Goal: Task Accomplishment & Management: Manage account settings

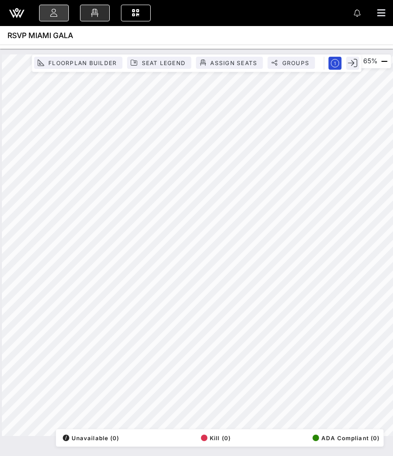
click at [60, 18] on link at bounding box center [54, 13] width 30 height 17
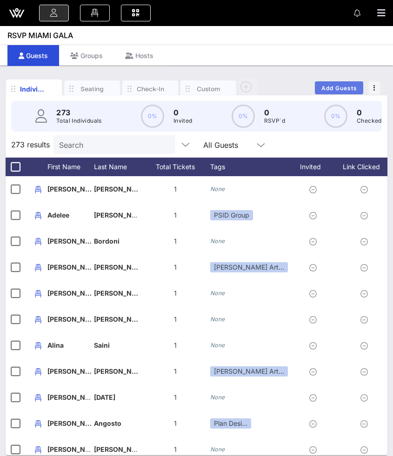
click at [323, 85] on span "Add Guests" at bounding box center [339, 88] width 37 height 7
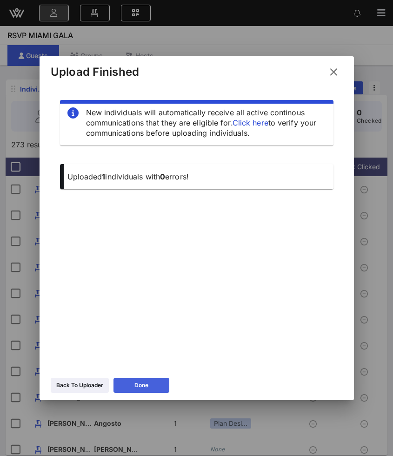
click at [134, 385] on button "Done" at bounding box center [142, 385] width 56 height 15
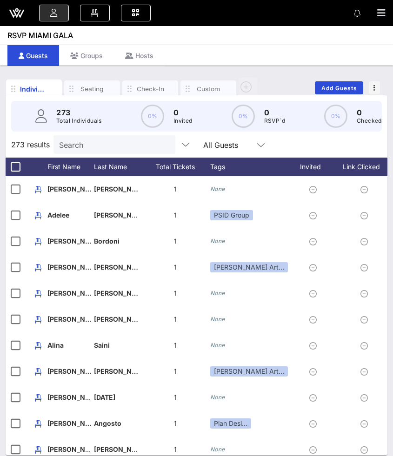
click at [313, 98] on div "273 Total Individuals 0% 0 Invited 0% 0 RSVP`d 0% 0 Checked-In 17% 49 Accounts" at bounding box center [196, 116] width 393 height 42
click at [336, 94] on div "Individuals Seating Check-In Custom Add Guests" at bounding box center [197, 88] width 382 height 26
click at [335, 92] on button "Add Guests" at bounding box center [339, 87] width 48 height 13
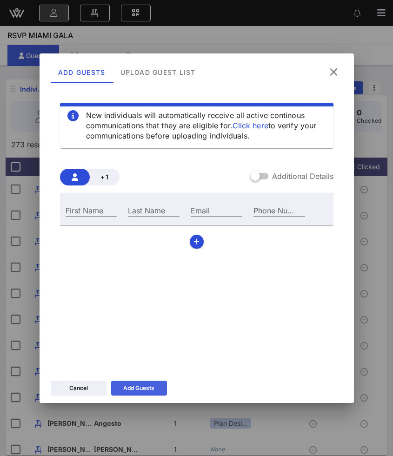
click at [124, 388] on div "Add Guests" at bounding box center [138, 388] width 31 height 9
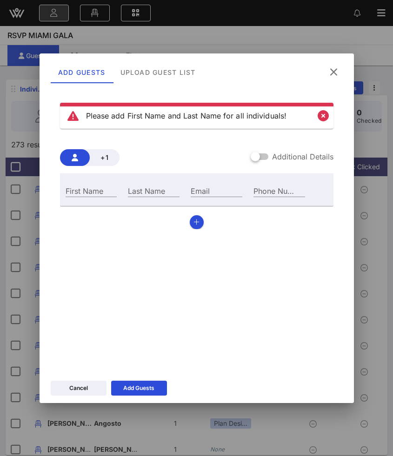
click at [79, 184] on div "First Name" at bounding box center [91, 189] width 63 height 25
click at [79, 188] on div "First Name" at bounding box center [92, 191] width 52 height 12
type input "[PERSON_NAME]"
click at [153, 189] on input "Last Name" at bounding box center [154, 191] width 52 height 12
type input "Spiegel"
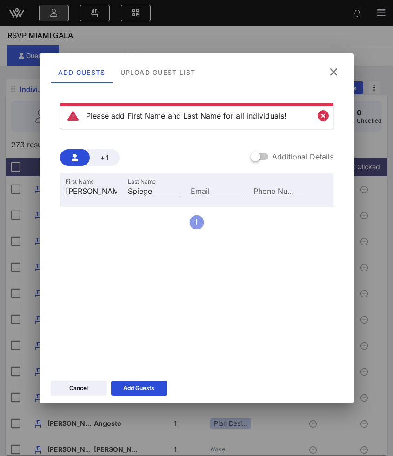
click at [198, 221] on icon "button" at bounding box center [197, 222] width 6 height 7
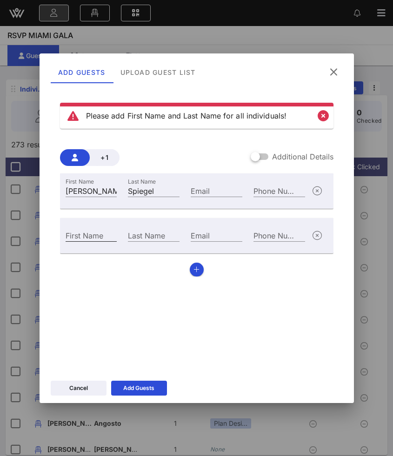
click at [80, 235] on div "First Name" at bounding box center [92, 235] width 52 height 12
paste input "[PERSON_NAME]"
click at [102, 237] on input "[PERSON_NAME]" at bounding box center [92, 235] width 52 height 12
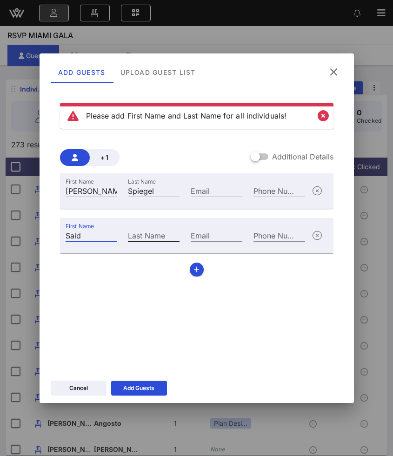
type input "Said"
click at [141, 237] on input "Last Name" at bounding box center [154, 235] width 52 height 12
paste input "Haykal"
type input "Haykal"
click at [196, 274] on button "button" at bounding box center [197, 270] width 14 height 14
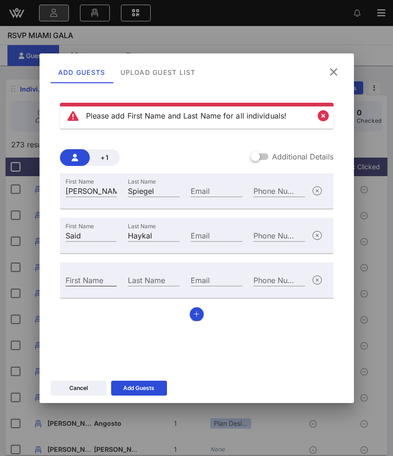
click at [84, 277] on div "First Name" at bounding box center [92, 280] width 52 height 12
click at [84, 277] on label "First Name" at bounding box center [85, 280] width 38 height 9
click at [84, 277] on input "First Name" at bounding box center [92, 280] width 52 height 12
paste input "[PERSON_NAME]"
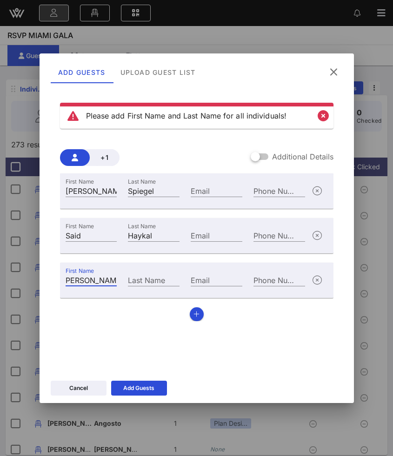
click at [96, 282] on input "[PERSON_NAME]" at bounding box center [92, 280] width 52 height 12
type input "Dilip"
click at [152, 283] on input "Last Name" at bounding box center [154, 280] width 52 height 12
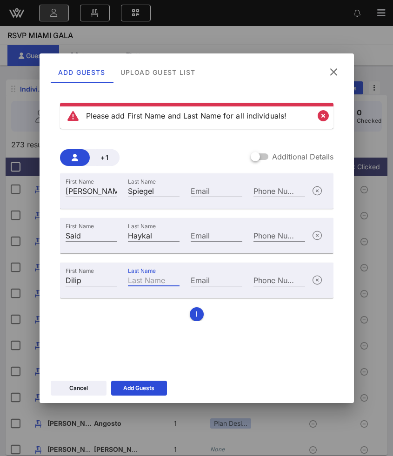
paste input "[PERSON_NAME]"
type input "[PERSON_NAME]"
click at [191, 307] on div "First Name [PERSON_NAME] Last Name [PERSON_NAME] Email Phone Number First Name …" at bounding box center [197, 248] width 274 height 148
click at [202, 314] on button "button" at bounding box center [197, 315] width 14 height 14
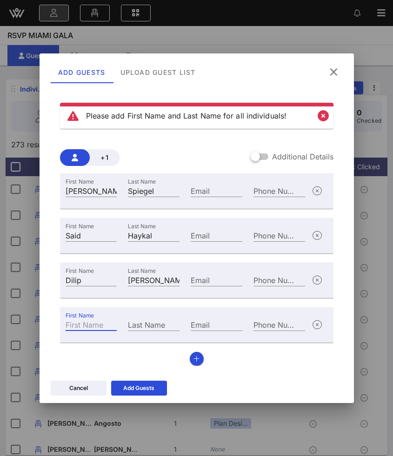
click at [80, 322] on div "First Name" at bounding box center [92, 325] width 52 height 12
paste input "[PERSON_NAME]"
click at [95, 325] on input "vAnthony Head" at bounding box center [92, 325] width 52 height 12
click at [109, 325] on input "vAnthony Head" at bounding box center [92, 325] width 52 height 12
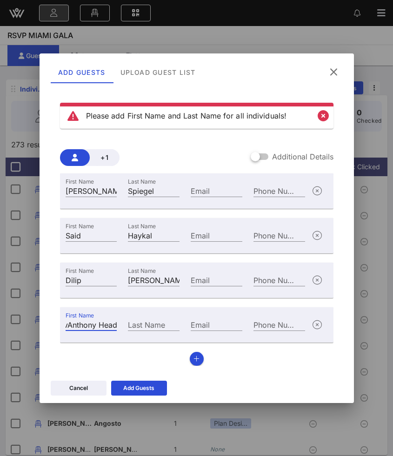
click at [109, 325] on input "vAnthony Head" at bounding box center [92, 325] width 52 height 12
type input "vAnthony"
click at [145, 319] on div "Last Name" at bounding box center [154, 325] width 52 height 12
paste input "Head"
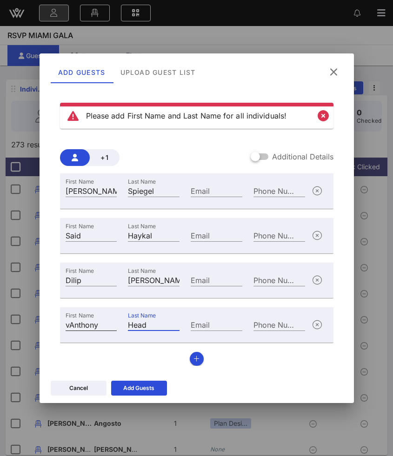
type input "Head"
click at [69, 323] on input "vAnthony" at bounding box center [92, 325] width 52 height 12
type input "[PERSON_NAME]"
click at [149, 387] on div "Add Guests" at bounding box center [138, 388] width 31 height 9
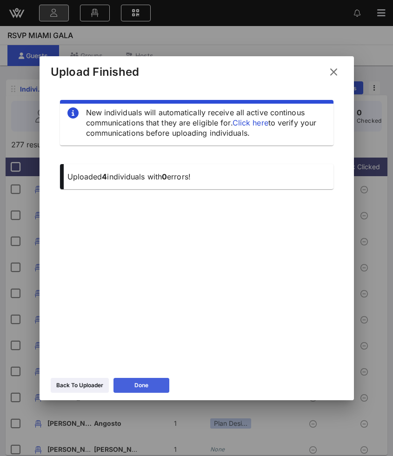
click at [125, 385] on button "Done" at bounding box center [142, 385] width 56 height 15
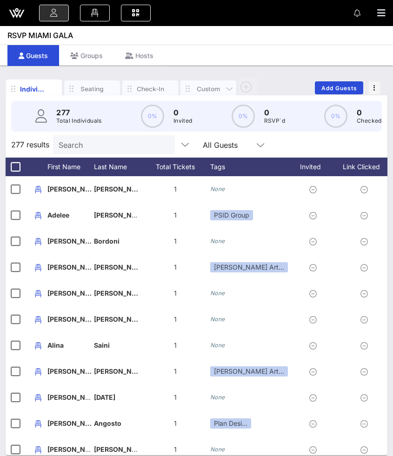
click at [203, 87] on div "Custom" at bounding box center [209, 89] width 28 height 9
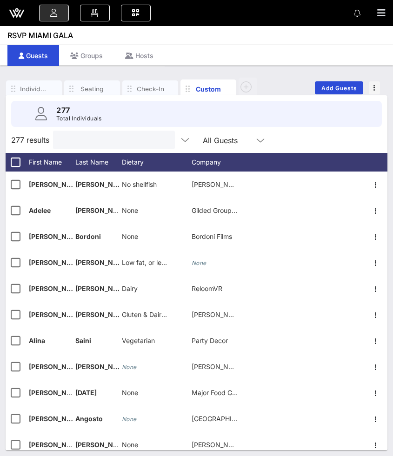
click at [86, 142] on input "text" at bounding box center [113, 140] width 109 height 12
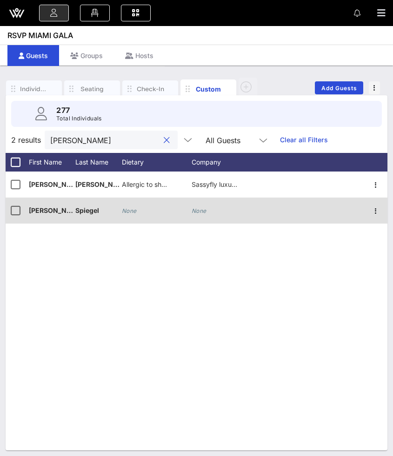
type input "[PERSON_NAME]"
click at [133, 212] on icon "None" at bounding box center [129, 211] width 15 height 7
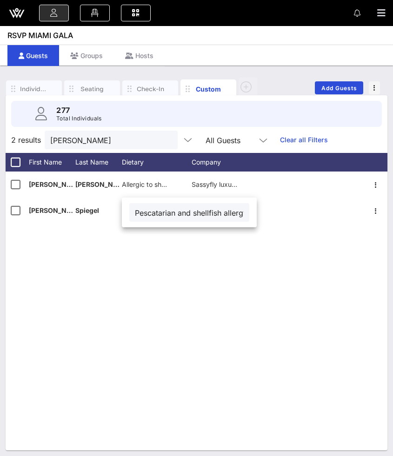
scroll to position [0, 29]
type input "Pescatarian and shellfish allergy"
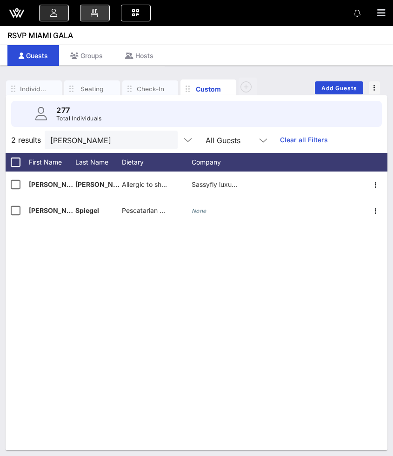
click at [102, 12] on link at bounding box center [95, 13] width 30 height 17
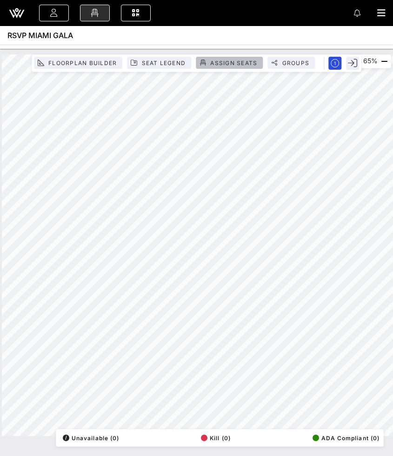
click at [213, 65] on span "Assign Seats" at bounding box center [233, 63] width 47 height 7
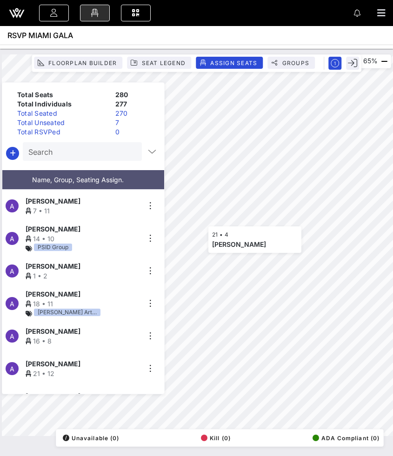
scroll to position [5212, 0]
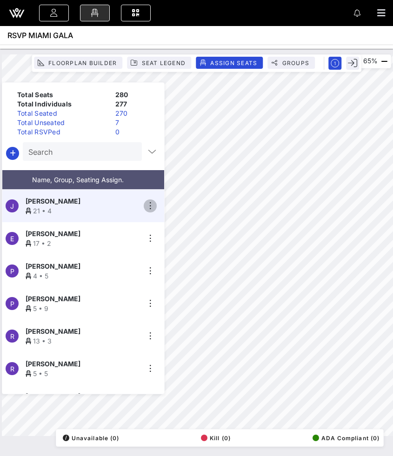
click at [152, 201] on icon "button" at bounding box center [150, 206] width 11 height 11
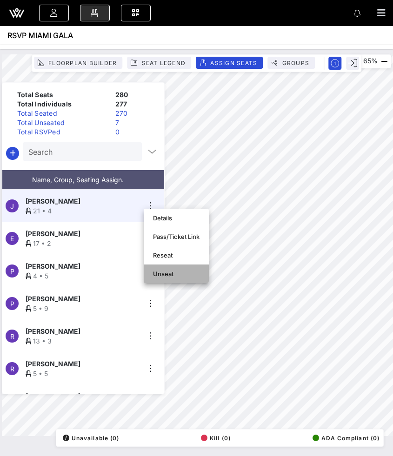
click at [156, 272] on div "Unseat" at bounding box center [176, 273] width 47 height 7
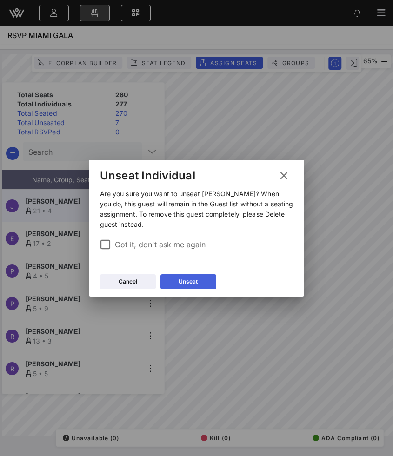
click at [195, 278] on div "Unseat" at bounding box center [188, 281] width 19 height 9
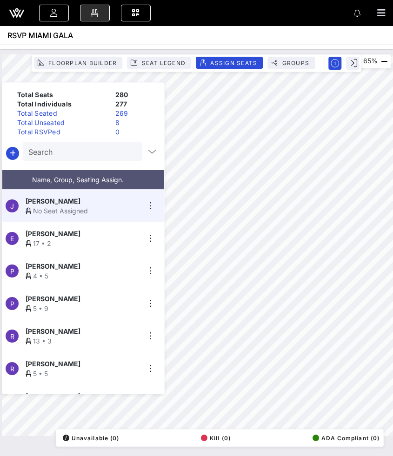
click at [95, 126] on div "Total Unseated" at bounding box center [62, 122] width 98 height 9
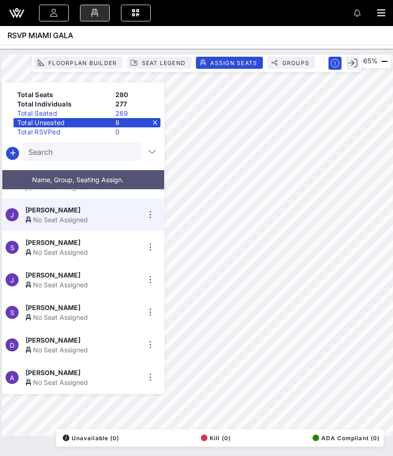
scroll to position [53, 0]
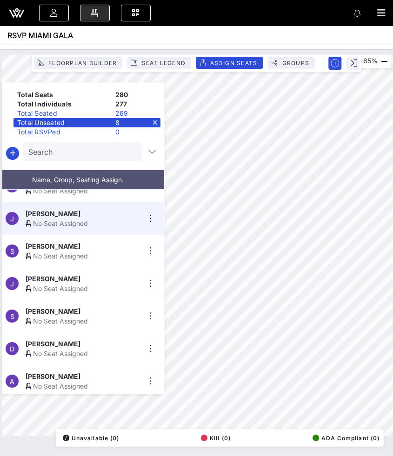
click at [77, 277] on div "[PERSON_NAME]" at bounding box center [83, 279] width 114 height 10
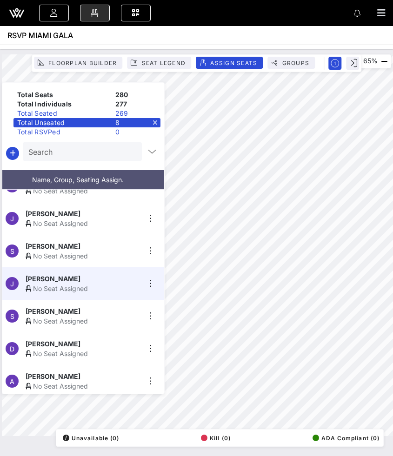
click at [77, 277] on div "[PERSON_NAME]" at bounding box center [83, 279] width 114 height 10
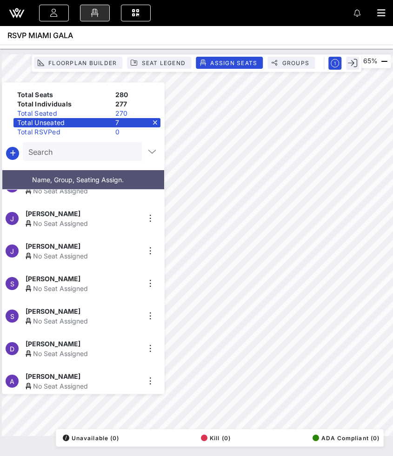
click at [142, 253] on div "65% Floorplan Builder Seat Legend Assign Seats Groups Exit Total Seats 280 Tota…" at bounding box center [196, 245] width 389 height 382
click at [65, 284] on div "No Seat Assigned" at bounding box center [83, 289] width 114 height 10
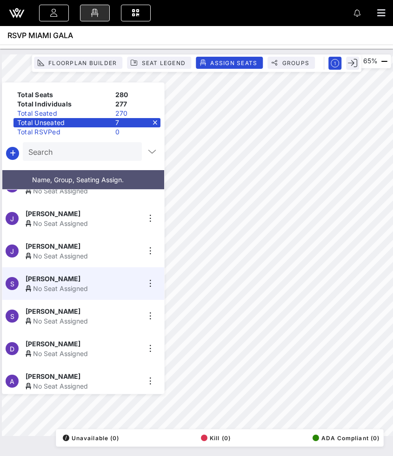
click at [60, 316] on div "No Seat Assigned" at bounding box center [83, 321] width 114 height 10
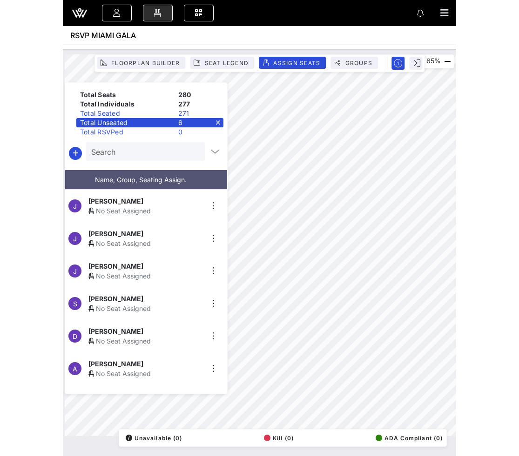
scroll to position [0, 0]
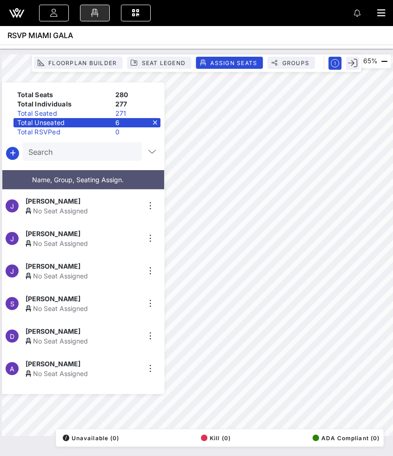
click at [95, 327] on div "[PERSON_NAME]" at bounding box center [83, 332] width 114 height 10
click at [138, 292] on div "65% Floorplan Builder Seat Legend Assign Seats Groups Exit Total Seats 280 Tota…" at bounding box center [196, 245] width 389 height 382
click at [380, 64] on icon "button" at bounding box center [384, 61] width 11 height 11
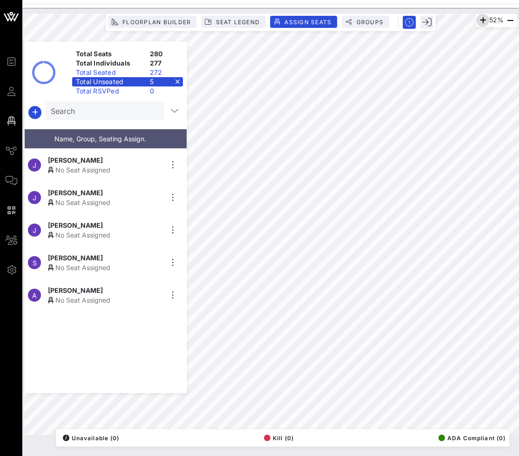
click at [477, 23] on icon "button" at bounding box center [482, 20] width 11 height 11
click at [180, 81] on div "5" at bounding box center [164, 81] width 37 height 9
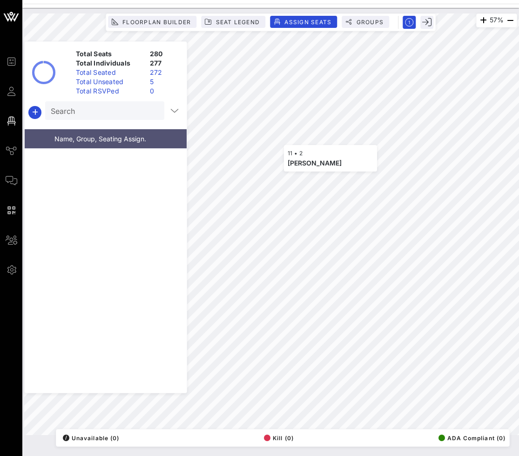
scroll to position [2899, 0]
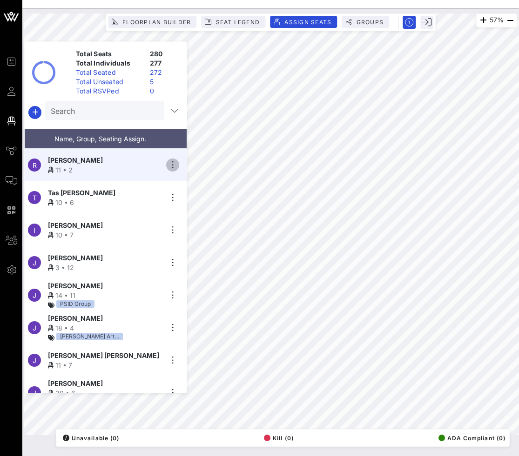
click at [175, 160] on icon "button" at bounding box center [172, 165] width 11 height 11
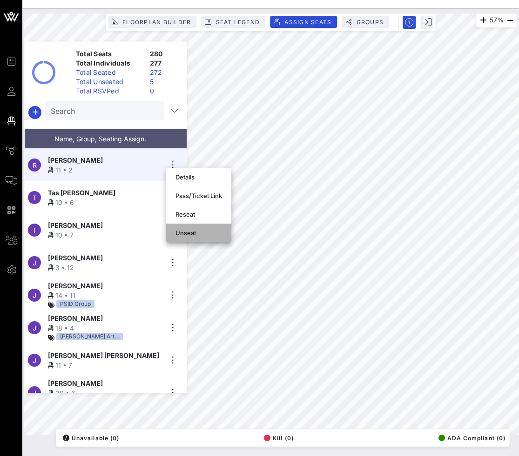
click at [182, 237] on div "Unseat" at bounding box center [198, 233] width 47 height 15
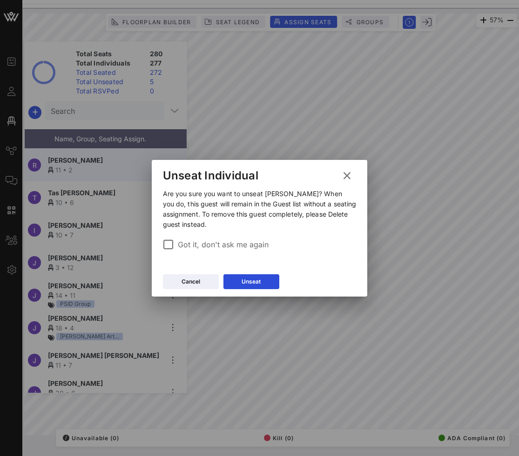
click at [239, 289] on div "Cancel Unseat" at bounding box center [260, 283] width 216 height 27
click at [239, 286] on button "Unseat" at bounding box center [251, 282] width 56 height 15
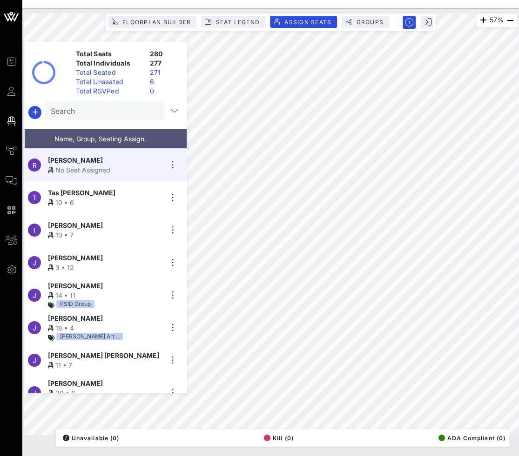
click at [119, 81] on div "Total Unseated" at bounding box center [109, 81] width 74 height 9
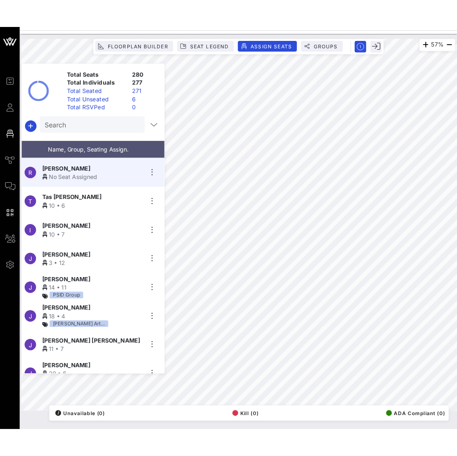
scroll to position [0, 0]
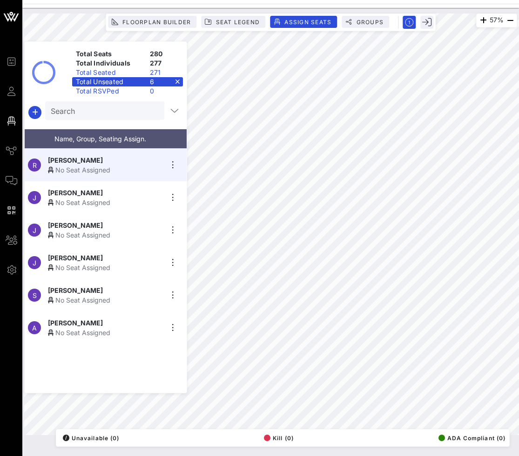
click at [97, 268] on div "No Seat Assigned" at bounding box center [105, 268] width 114 height 10
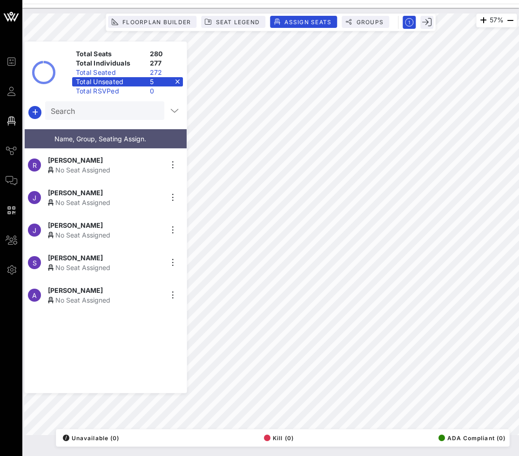
click at [122, 290] on div "[PERSON_NAME]" at bounding box center [105, 291] width 114 height 10
click at [84, 263] on div "No Seat Assigned" at bounding box center [105, 268] width 114 height 10
click at [168, 362] on div "57% Floorplan Builder Seat Legend Assign Seats Groups Exit Total Seats 280 Tota…" at bounding box center [270, 224] width 493 height 422
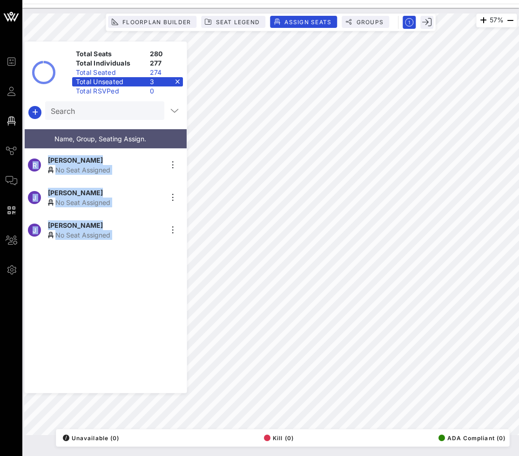
click at [205, 354] on div "57% Floorplan Builder Seat Legend Assign Seats Groups Exit Total Seats 280 Tota…" at bounding box center [270, 224] width 493 height 422
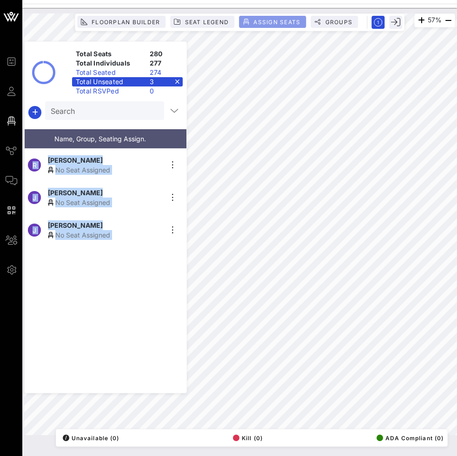
click at [279, 21] on span "Assign Seats" at bounding box center [276, 22] width 47 height 7
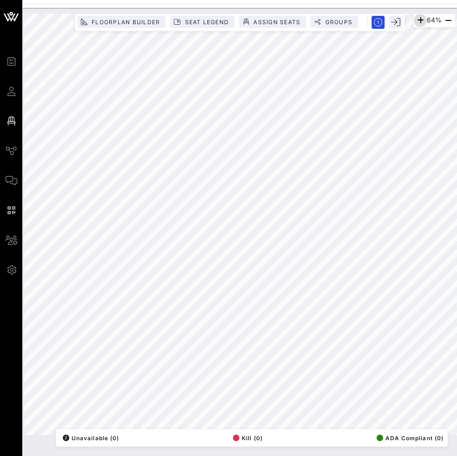
click at [418, 19] on icon "button" at bounding box center [420, 20] width 11 height 11
click at [418, 19] on icon "button" at bounding box center [422, 20] width 11 height 11
click at [418, 19] on icon "button" at bounding box center [421, 20] width 11 height 11
click at [418, 19] on icon "button" at bounding box center [420, 20] width 11 height 11
click at [288, 20] on span "Assign Seats" at bounding box center [276, 22] width 47 height 7
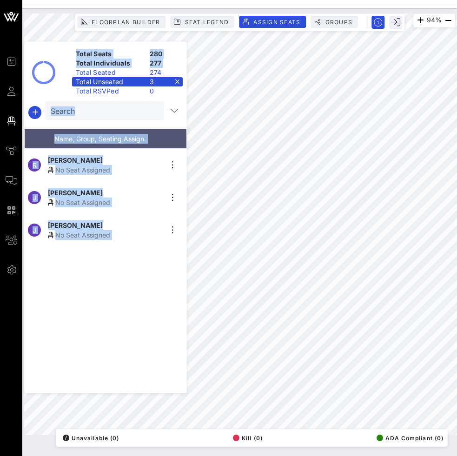
click at [175, 83] on div "Total Unseated 3" at bounding box center [127, 81] width 111 height 9
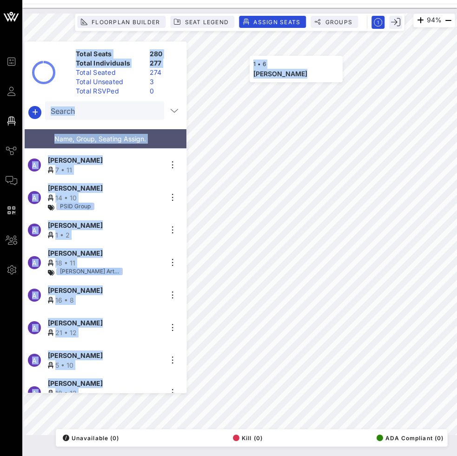
scroll to position [8274, 0]
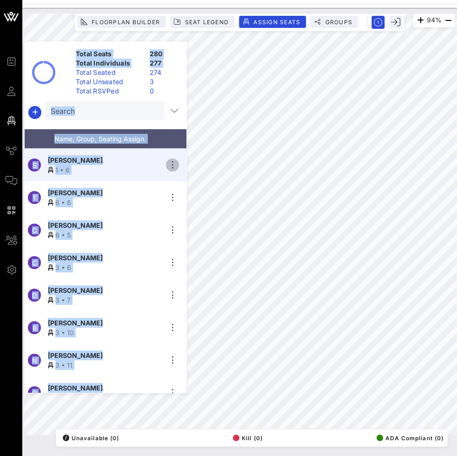
click at [167, 164] on icon "button" at bounding box center [172, 165] width 11 height 11
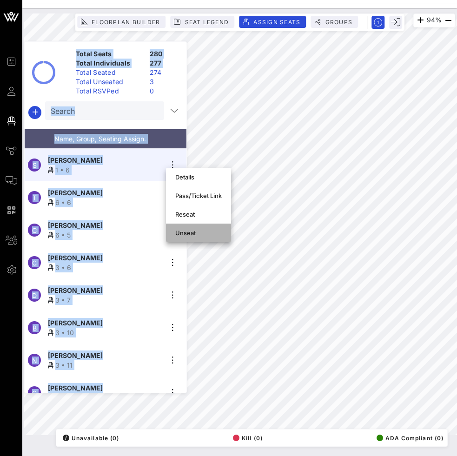
click at [191, 235] on div "Unseat" at bounding box center [198, 232] width 47 height 7
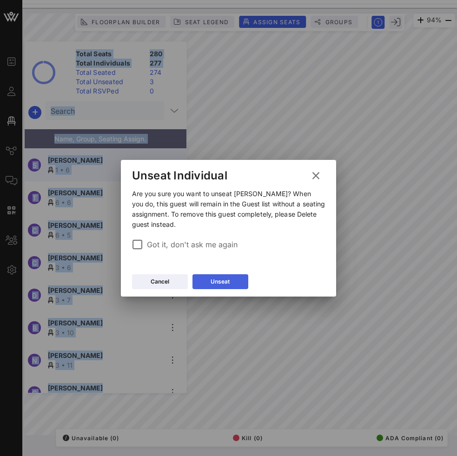
click at [222, 288] on button "Unseat" at bounding box center [221, 282] width 56 height 15
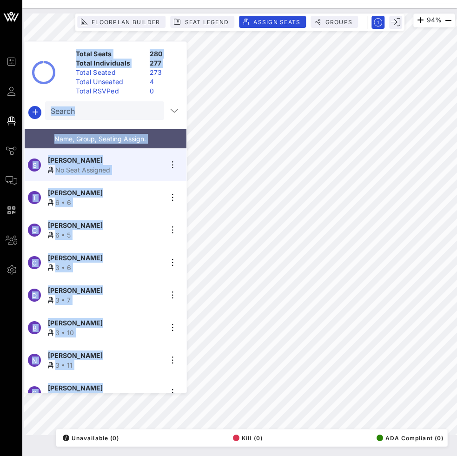
click at [140, 82] on div "Total Unseated" at bounding box center [109, 81] width 74 height 9
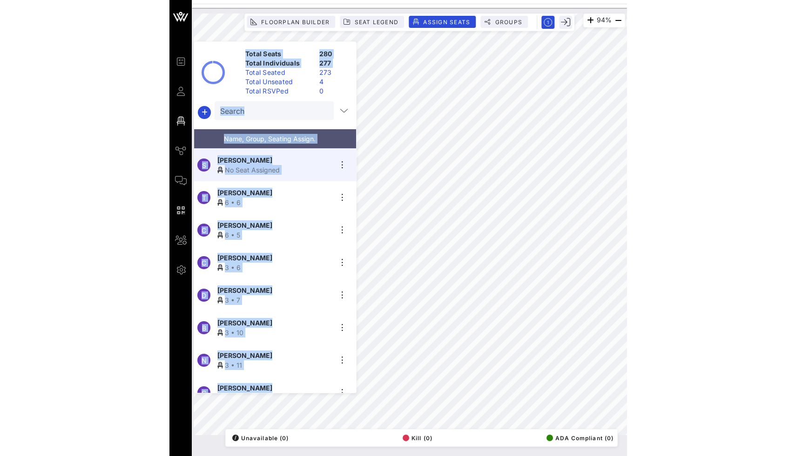
scroll to position [0, 0]
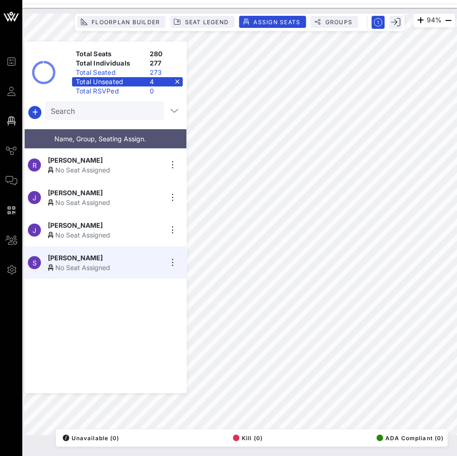
click at [86, 160] on span "[PERSON_NAME]" at bounding box center [75, 160] width 55 height 10
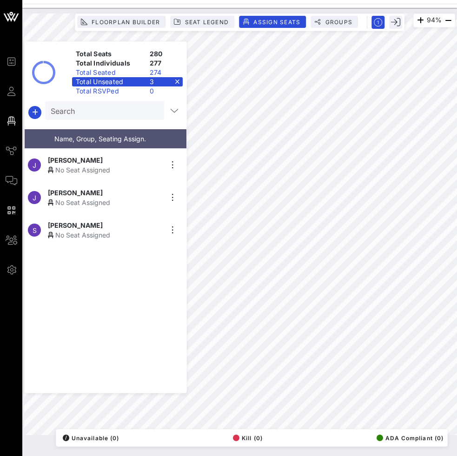
click at [134, 239] on div "S [PERSON_NAME] No Seat Assigned" at bounding box center [102, 230] width 154 height 33
click at [265, 25] on span "Assign Seats" at bounding box center [276, 22] width 47 height 7
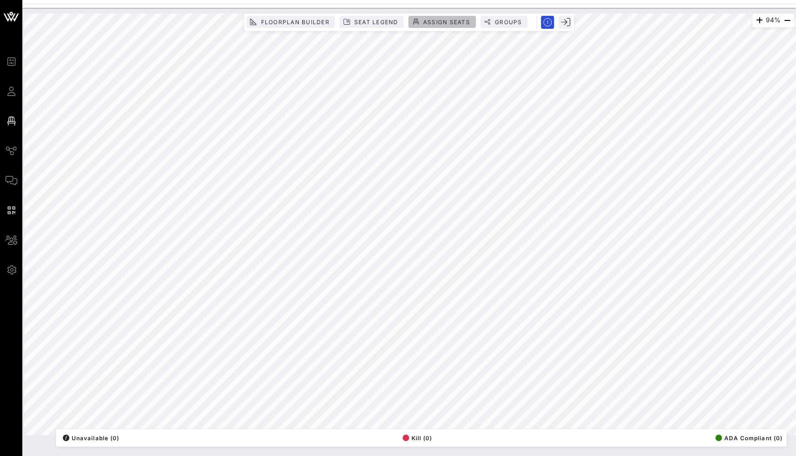
click at [444, 20] on span "Assign Seats" at bounding box center [446, 22] width 47 height 7
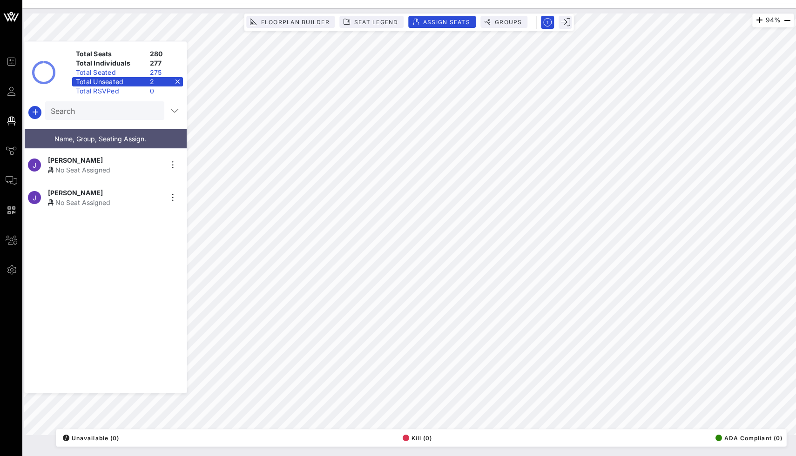
click at [179, 81] on div "Total Unseated 2" at bounding box center [127, 81] width 111 height 9
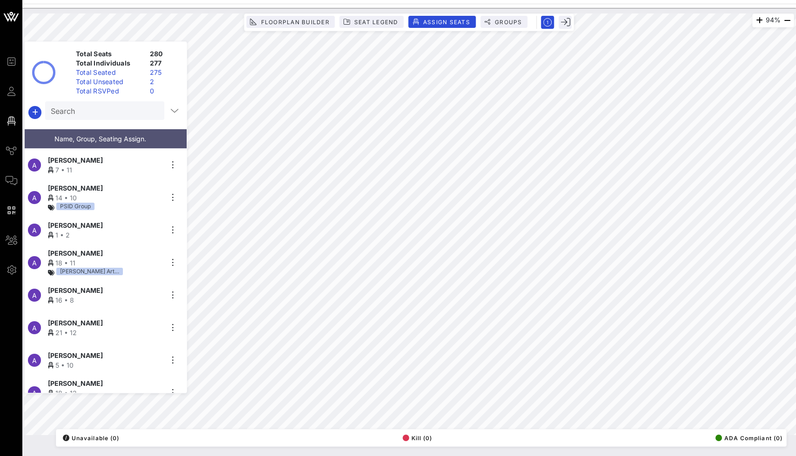
click at [135, 63] on div "Total Individuals" at bounding box center [109, 63] width 74 height 9
click at [135, 68] on div "Total Seated" at bounding box center [109, 72] width 74 height 9
click at [177, 72] on div "Total Seated 275" at bounding box center [127, 72] width 111 height 9
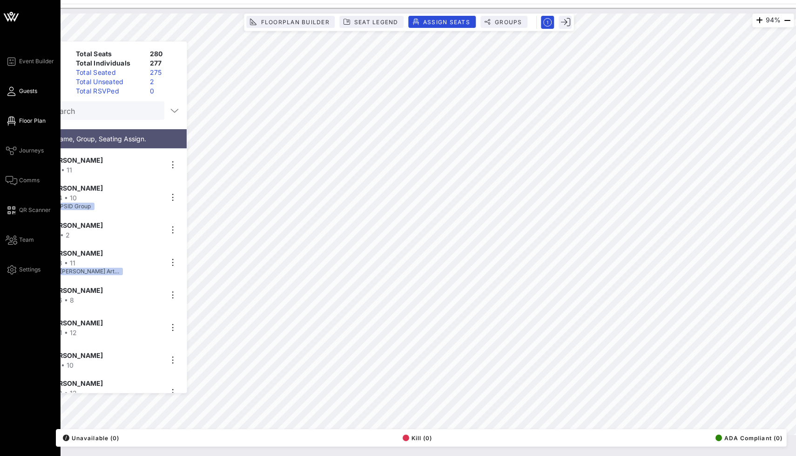
click at [27, 88] on span "Guests" at bounding box center [28, 91] width 18 height 8
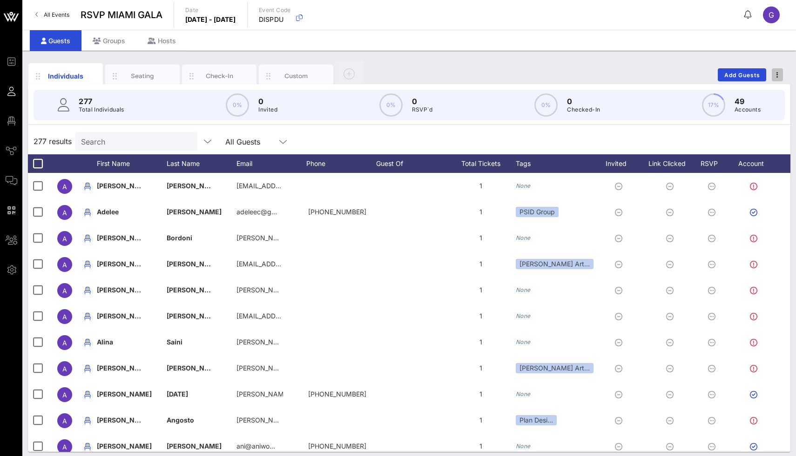
click at [781, 77] on span "button" at bounding box center [777, 75] width 11 height 7
click at [759, 94] on div "Export To CSV" at bounding box center [760, 90] width 45 height 7
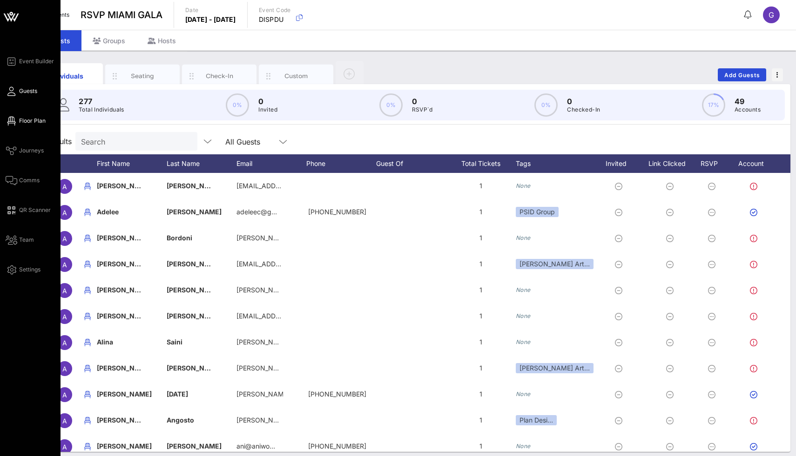
click at [14, 122] on icon at bounding box center [12, 121] width 12 height 1
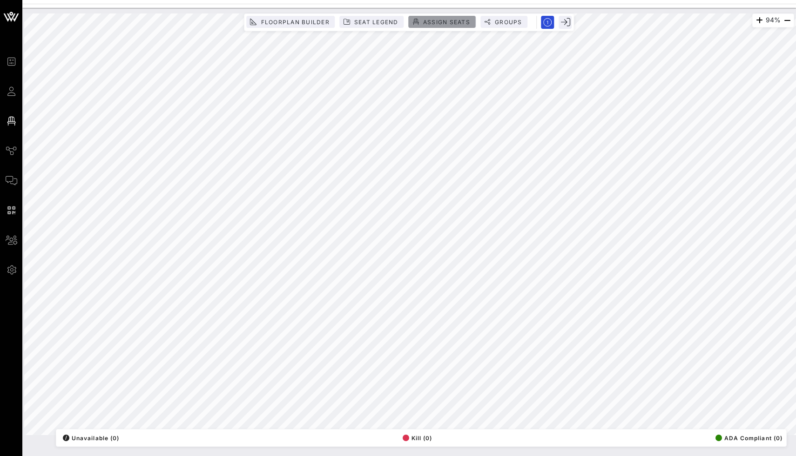
click at [443, 22] on span "Assign Seats" at bounding box center [446, 22] width 47 height 7
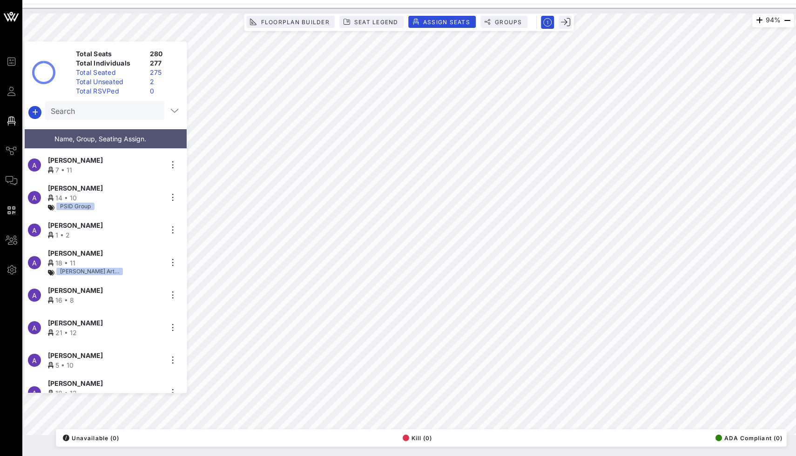
click at [142, 112] on input "Search" at bounding box center [104, 111] width 106 height 12
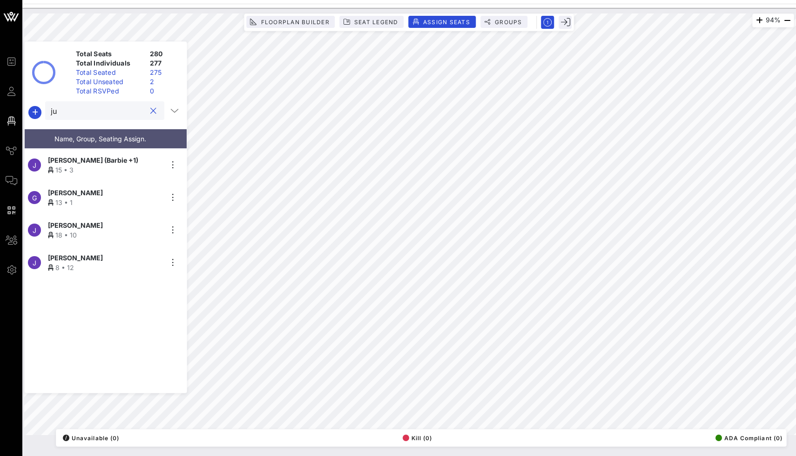
type input "j"
type input "camila"
click at [150, 109] on button "clear icon" at bounding box center [153, 111] width 6 height 9
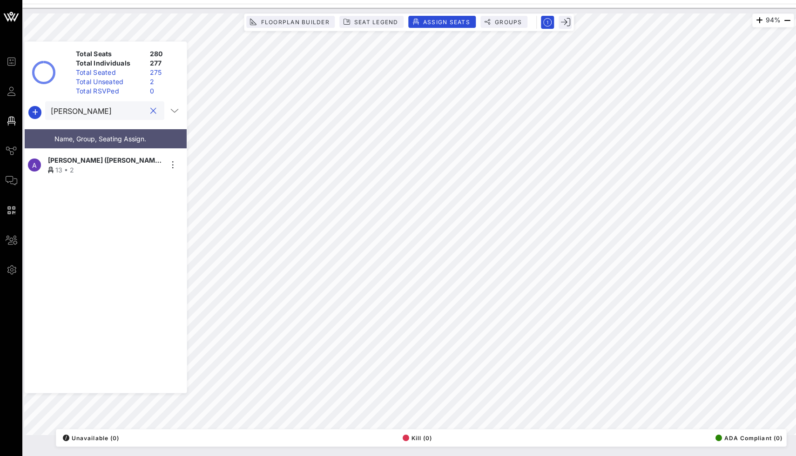
click at [141, 113] on input "[PERSON_NAME]" at bounding box center [98, 111] width 95 height 12
click at [157, 112] on div "arianna" at bounding box center [104, 110] width 119 height 19
click at [153, 112] on div at bounding box center [153, 111] width 11 height 11
type input "arianna"
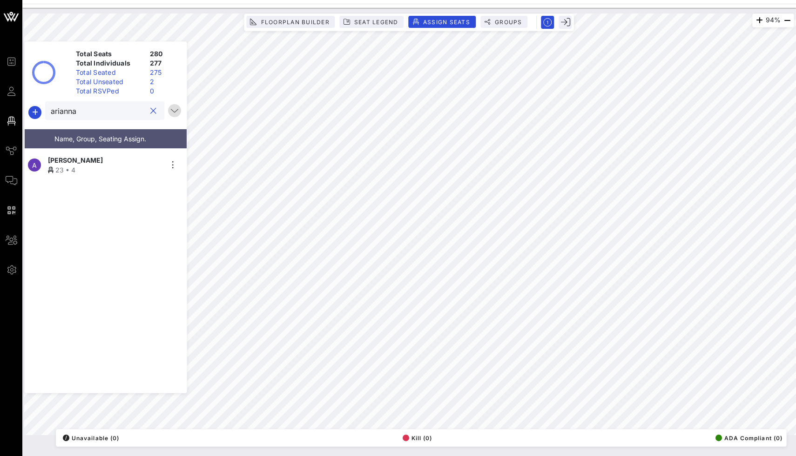
click at [173, 110] on icon "button" at bounding box center [174, 110] width 11 height 11
click at [150, 112] on button "clear icon" at bounding box center [153, 111] width 6 height 9
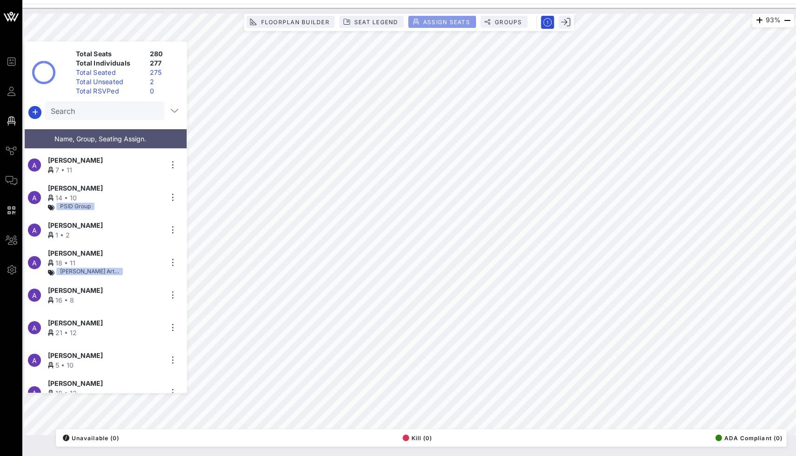
click at [451, 25] on button "Assign Seats" at bounding box center [442, 22] width 67 height 12
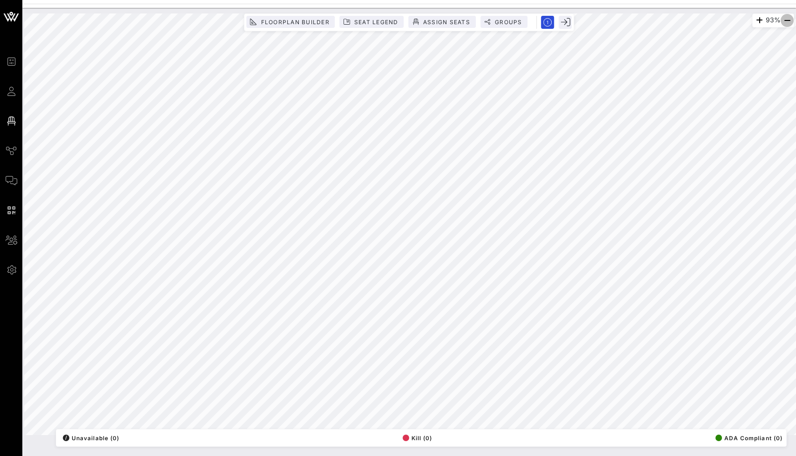
click at [785, 21] on icon "button" at bounding box center [786, 20] width 11 height 11
click at [433, 27] on button "Assign Seats" at bounding box center [442, 22] width 67 height 12
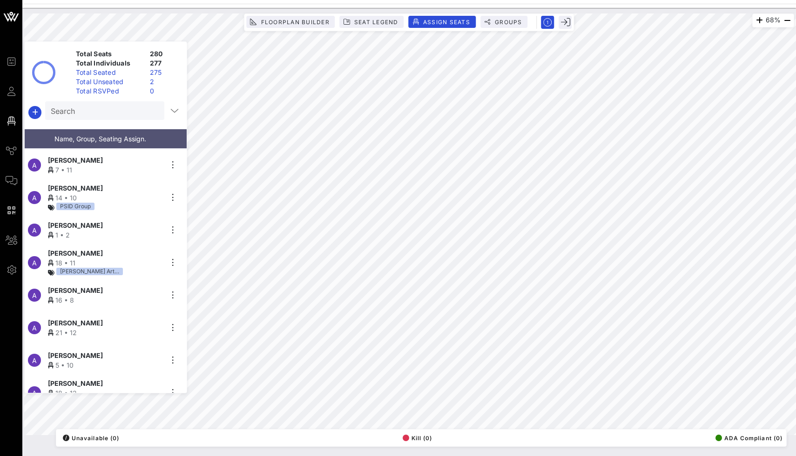
click at [116, 105] on input "Search" at bounding box center [104, 111] width 106 height 12
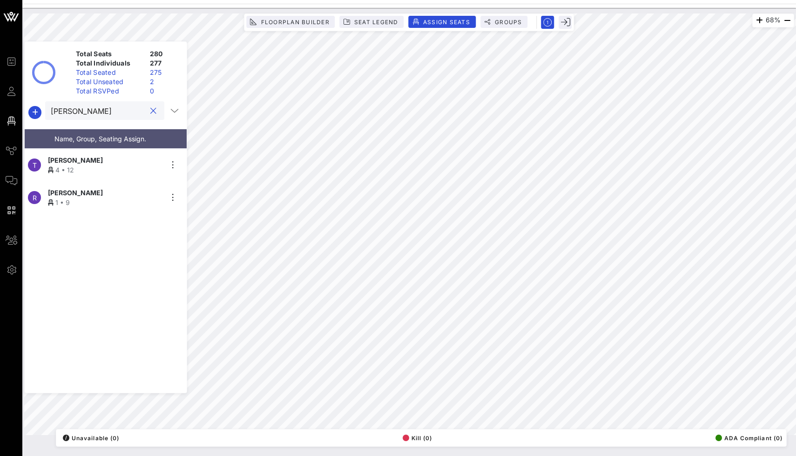
type input "[PERSON_NAME]"
click at [151, 109] on button "clear icon" at bounding box center [153, 111] width 6 height 9
type input "[PERSON_NAME]"
click at [175, 164] on icon "button" at bounding box center [172, 165] width 11 height 11
click at [180, 228] on div "Unseat" at bounding box center [198, 233] width 47 height 15
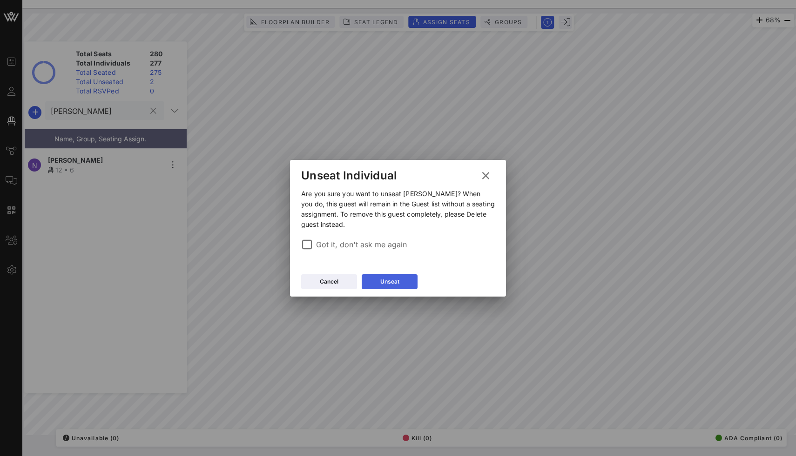
click at [367, 276] on button "Unseat" at bounding box center [390, 282] width 56 height 15
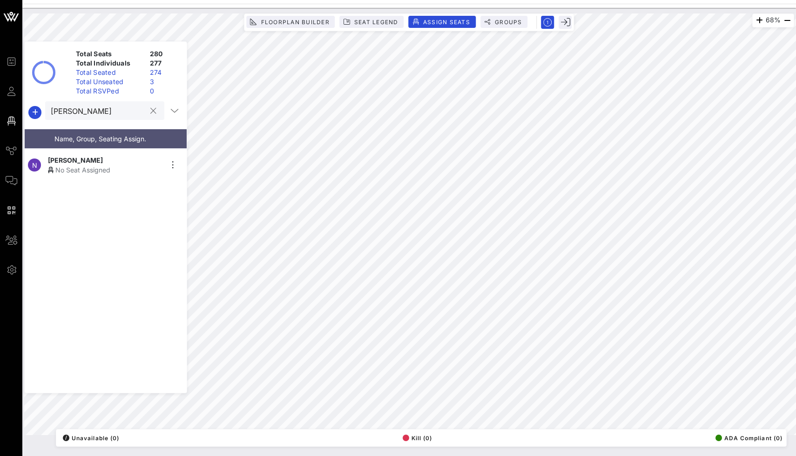
click at [154, 112] on div at bounding box center [153, 111] width 11 height 11
click at [150, 111] on button "clear icon" at bounding box center [153, 111] width 6 height 9
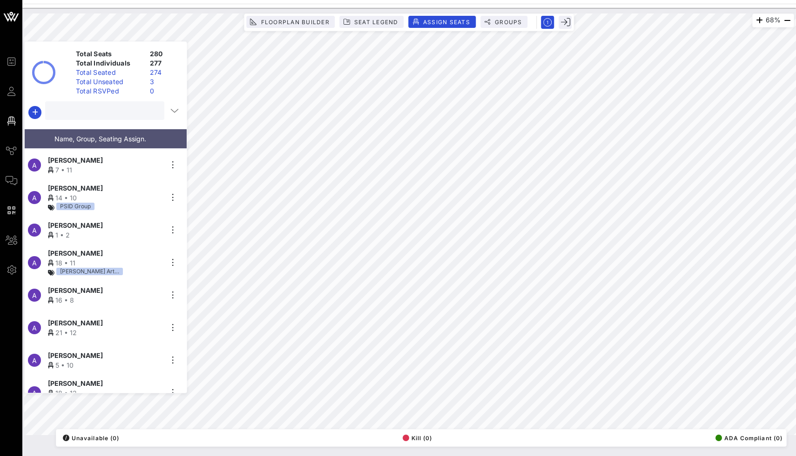
click at [122, 109] on input "text" at bounding box center [104, 111] width 106 height 12
click at [96, 111] on input "Search" at bounding box center [104, 111] width 106 height 12
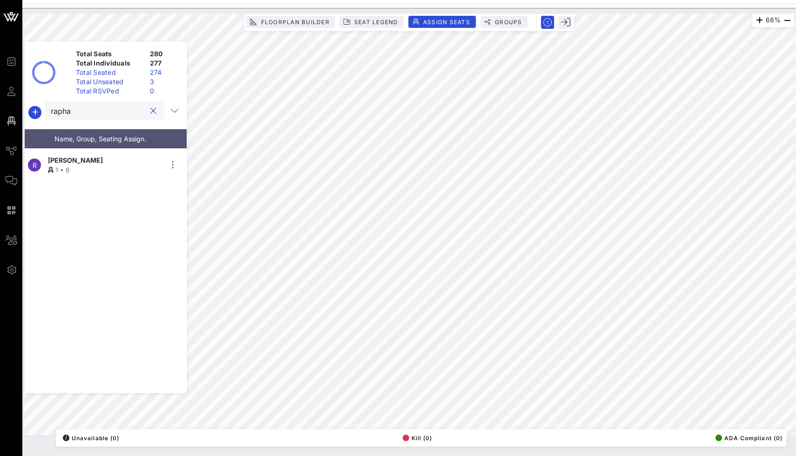
type input "rapha"
click at [114, 165] on div "1 • 6" at bounding box center [105, 170] width 114 height 10
click at [438, 17] on button "Assign Seats" at bounding box center [442, 22] width 67 height 12
